Goal: Entertainment & Leisure: Consume media (video, audio)

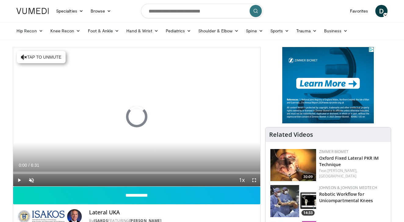
click at [255, 180] on span "Video Player" at bounding box center [254, 180] width 12 height 12
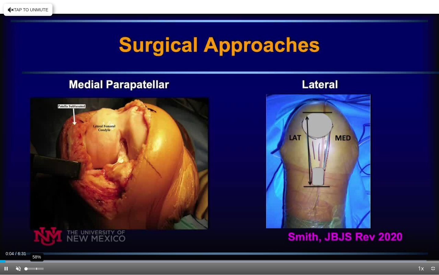
click at [36, 222] on div "58%" at bounding box center [34, 268] width 17 height 2
click at [34, 222] on div "46%" at bounding box center [34, 268] width 17 height 2
